Goal: Task Accomplishment & Management: Manage account settings

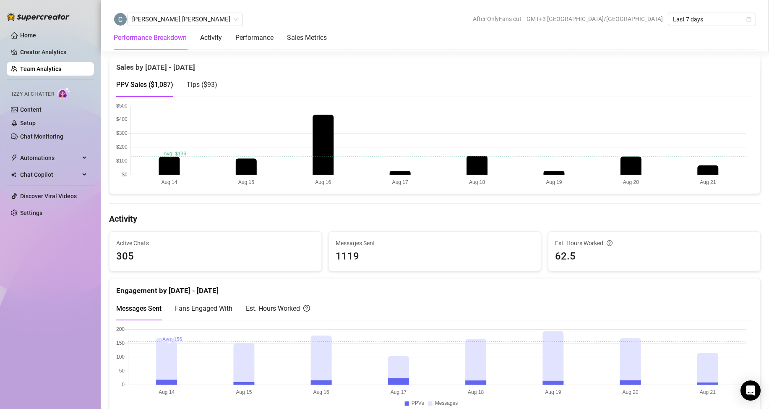
scroll to position [126, 0]
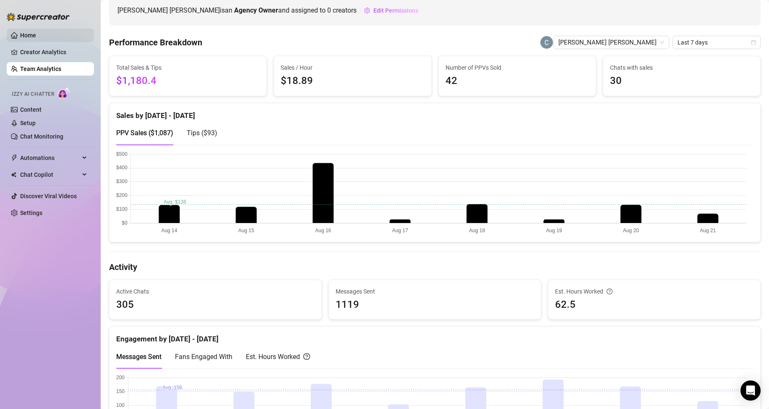
click at [36, 39] on link "Home" at bounding box center [28, 35] width 16 height 7
click at [41, 52] on link "Creator Analytics" at bounding box center [53, 51] width 67 height 13
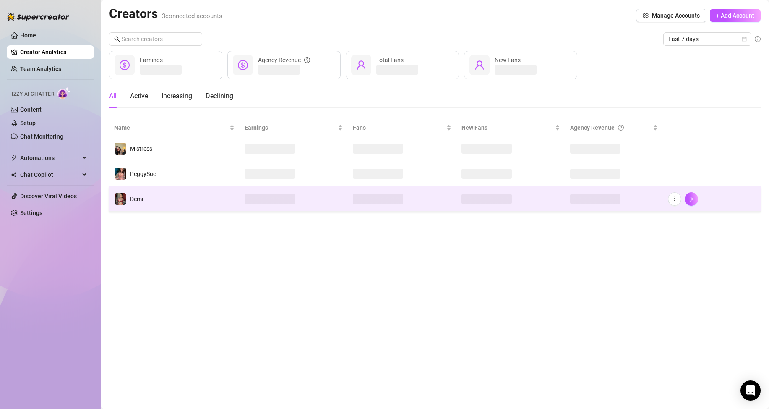
click at [150, 195] on td "Demi" at bounding box center [174, 198] width 130 height 25
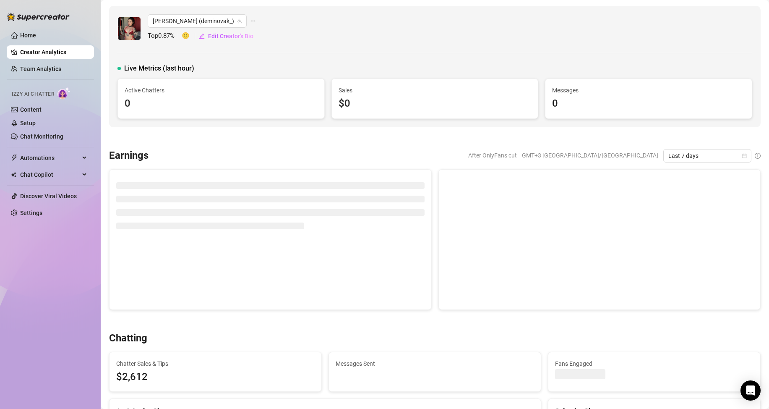
click at [126, 28] on img at bounding box center [129, 28] width 23 height 23
click at [250, 20] on icon "ellipsis" at bounding box center [253, 21] width 6 height 6
click at [256, 8] on div "[PERSON_NAME] (deminovak_) Top 0.87 % 🙂 Edit Creator's Bio Live Metrics (last h…" at bounding box center [435, 66] width 652 height 121
click at [224, 36] on span "Edit Creator's Bio" at bounding box center [230, 36] width 45 height 7
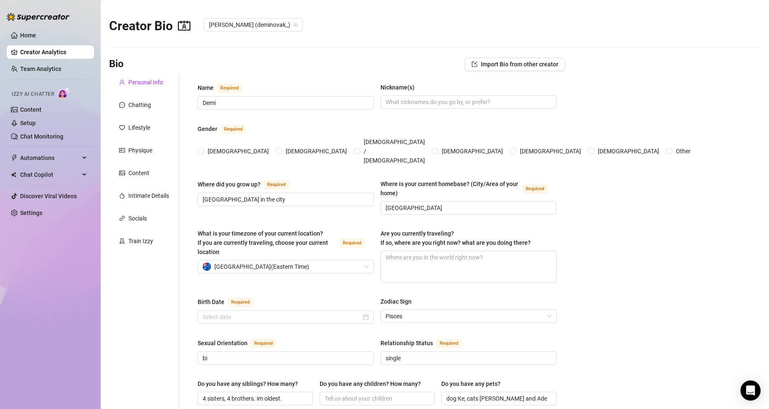
radio input "true"
type input "[DATE]"
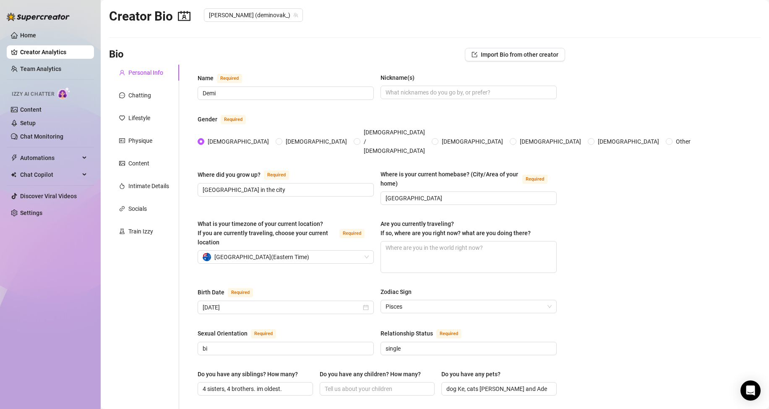
scroll to position [6, 0]
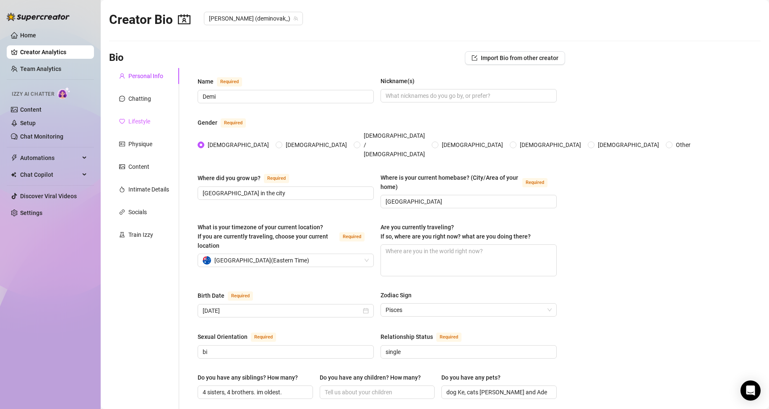
click at [157, 115] on div "Lifestyle" at bounding box center [144, 121] width 70 height 16
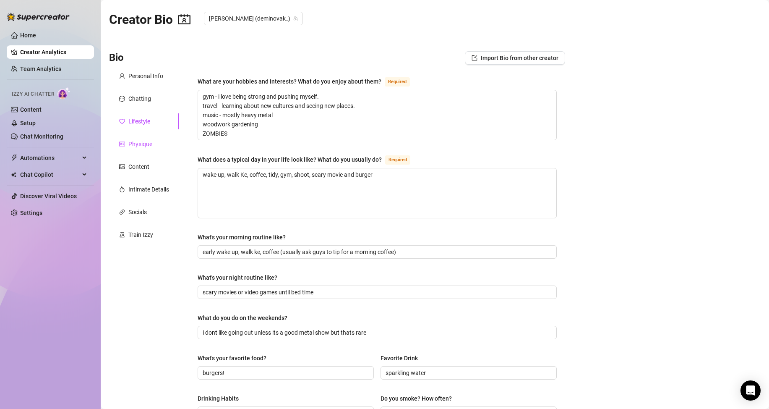
click at [139, 146] on div "Physique" at bounding box center [140, 143] width 24 height 9
